Goal: Task Accomplishment & Management: Manage account settings

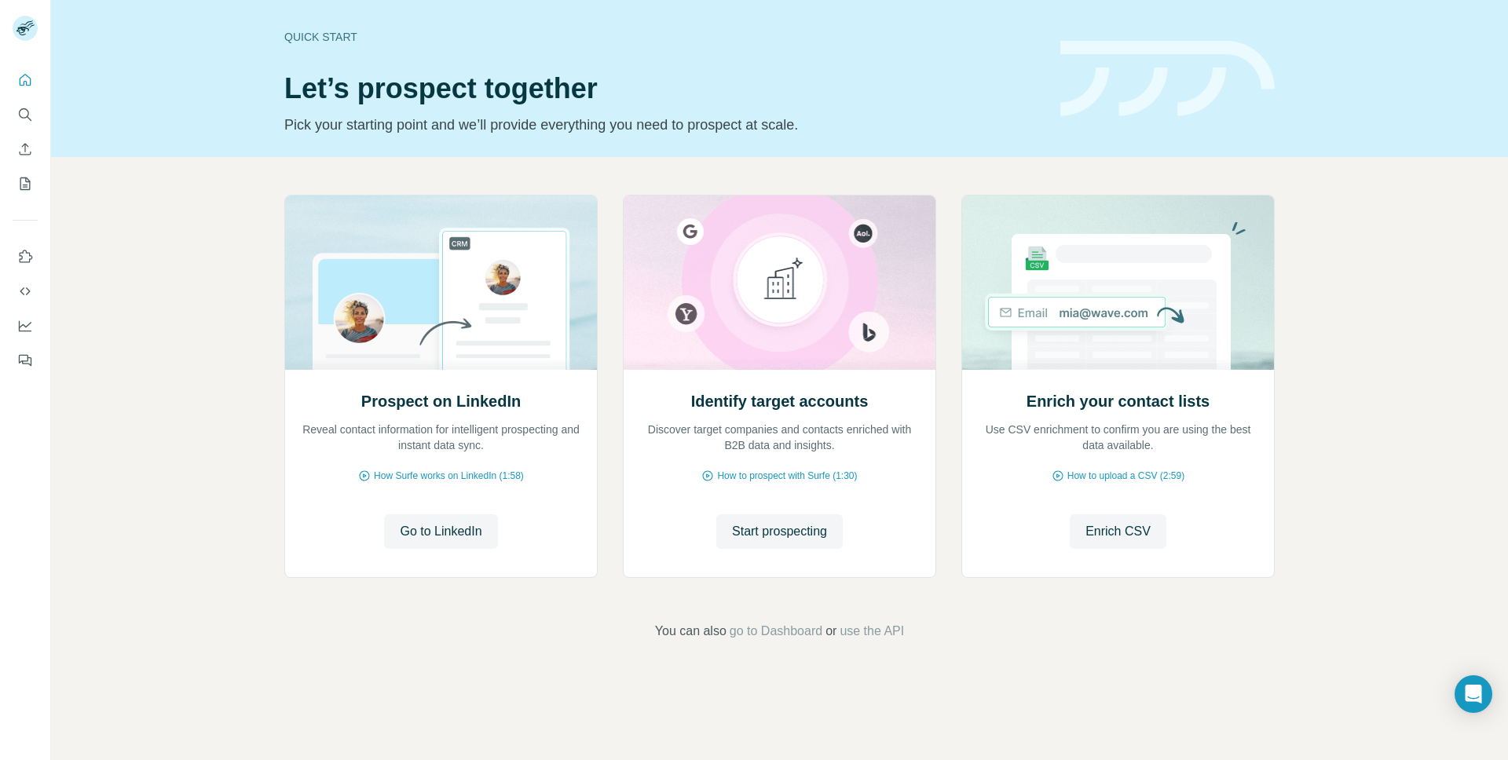
click at [6, 20] on div at bounding box center [28, 31] width 46 height 52
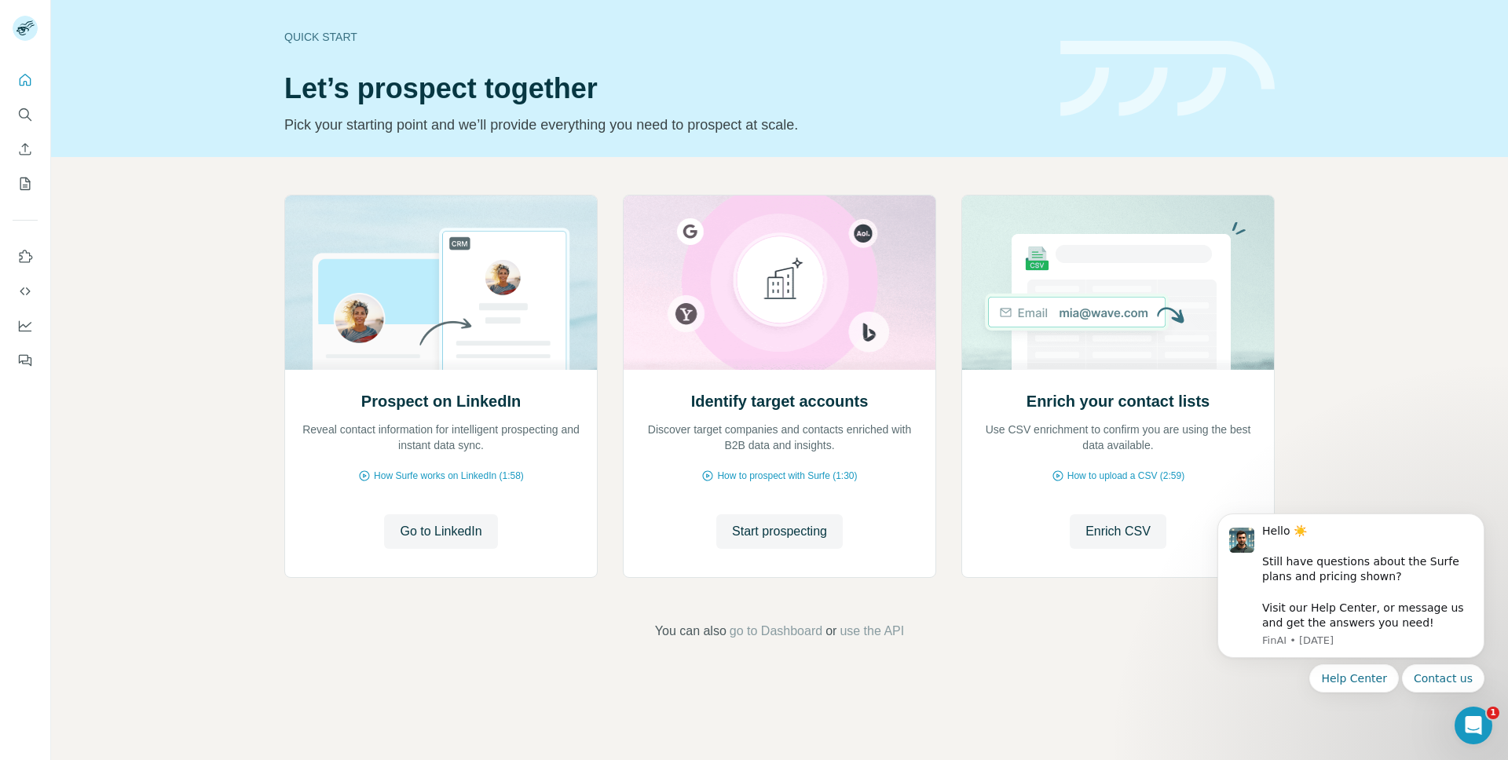
click at [27, 25] on rect at bounding box center [25, 28] width 25 height 25
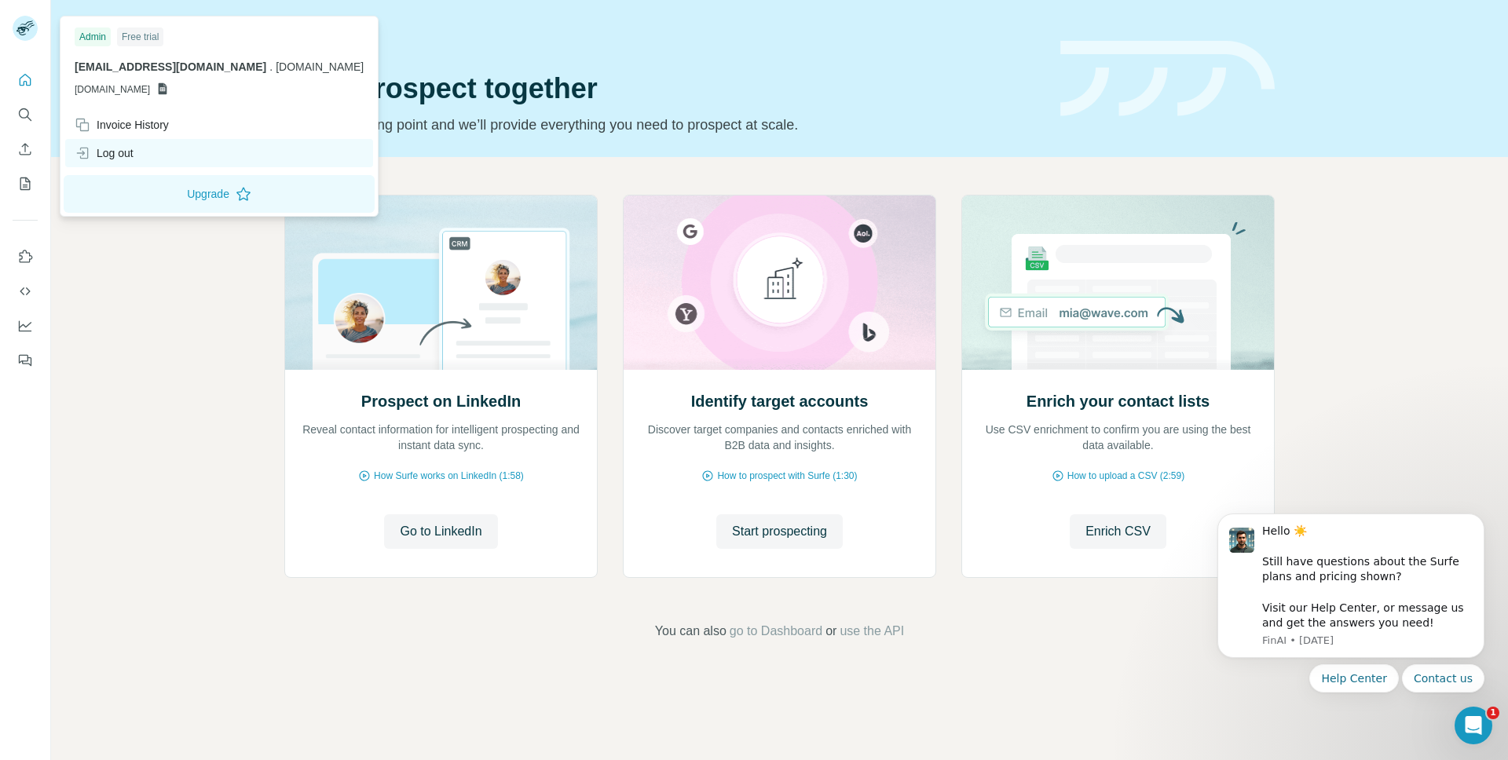
click at [104, 164] on div "Log out" at bounding box center [219, 153] width 308 height 28
